Goal: Task Accomplishment & Management: Manage account settings

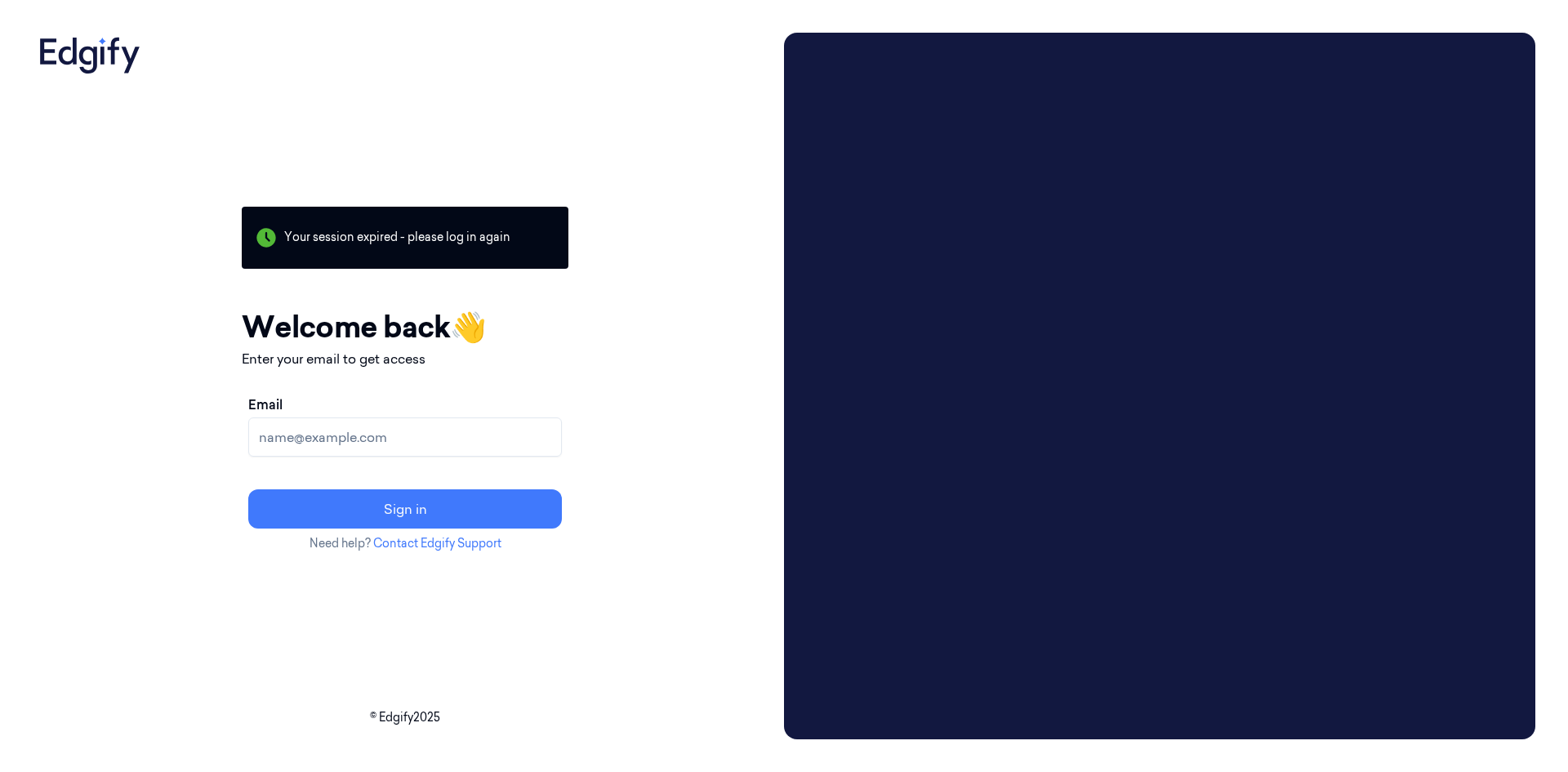
click at [476, 441] on input "Email" at bounding box center [405, 437] width 314 height 39
type input "[EMAIL_ADDRESS][DOMAIN_NAME]"
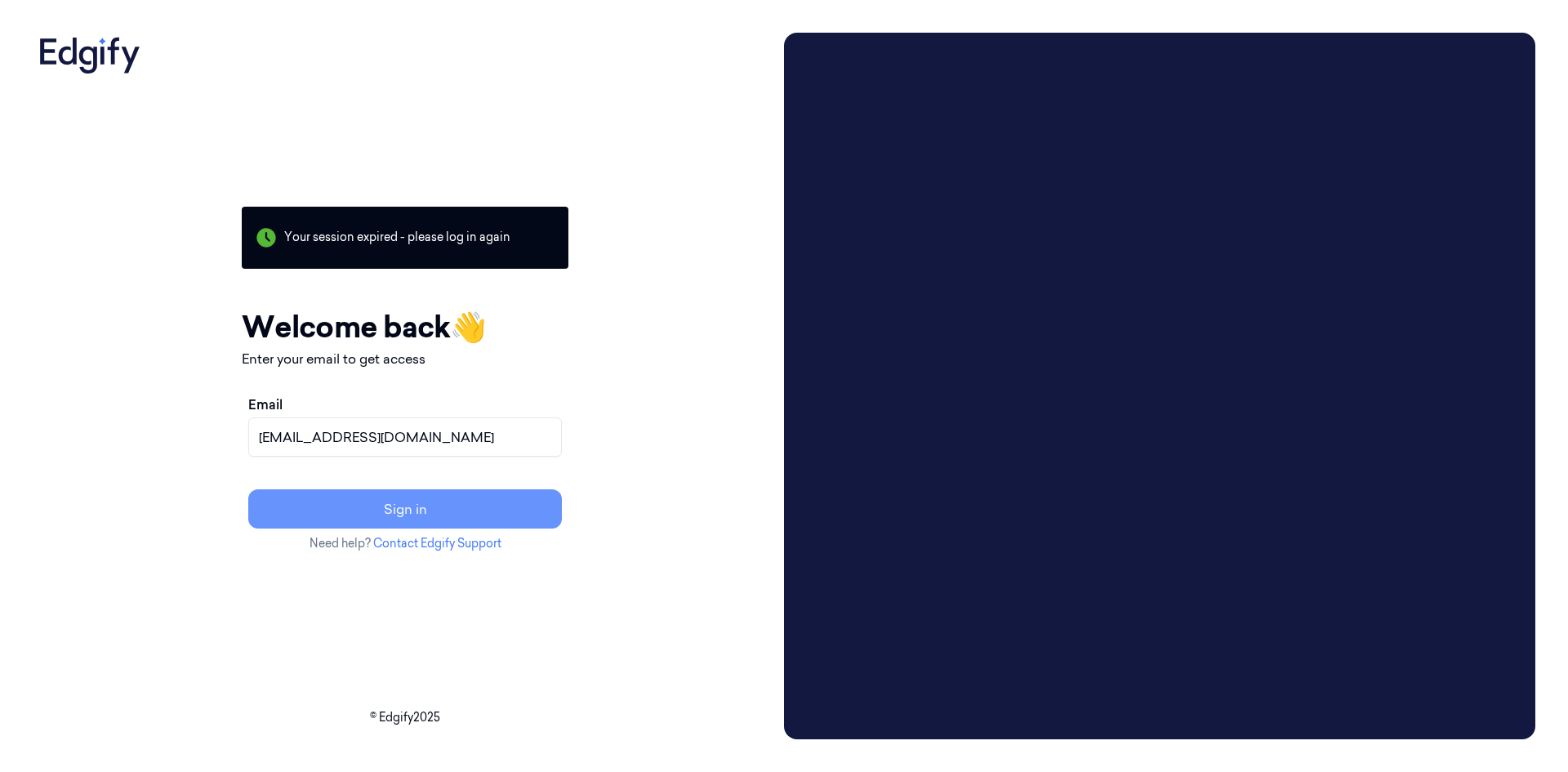
click at [472, 510] on button "Sign in" at bounding box center [405, 509] width 314 height 39
click at [442, 506] on button "Resend link?" at bounding box center [405, 509] width 314 height 39
